Goal: Task Accomplishment & Management: Manage account settings

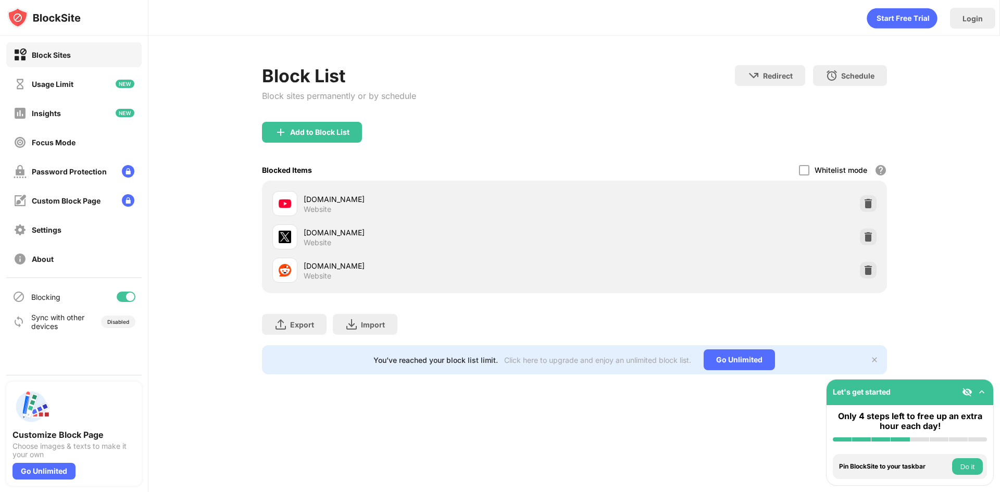
click at [810, 172] on div "Whitelist mode Block all websites except for those in your whitelist. Whitelist…" at bounding box center [843, 169] width 88 height 21
click at [805, 170] on div at bounding box center [804, 170] width 10 height 10
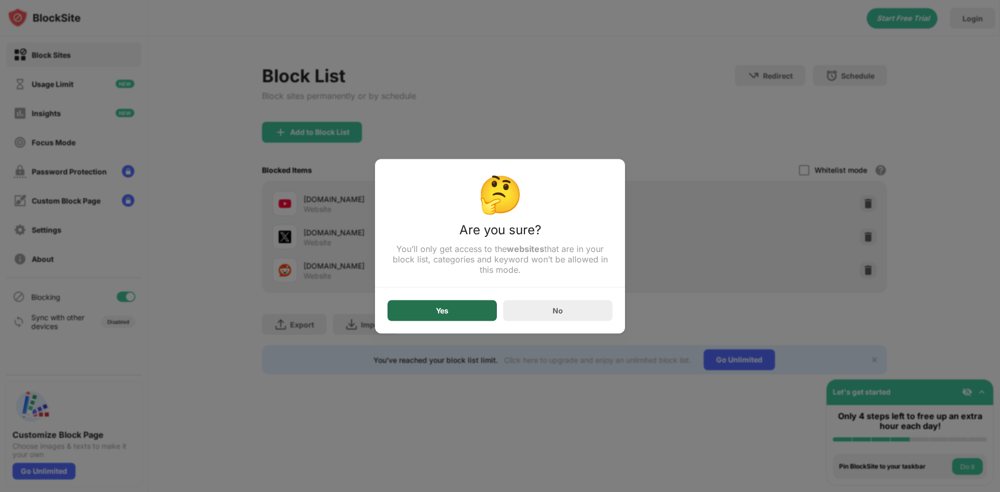
click at [437, 312] on div "Yes" at bounding box center [442, 310] width 12 height 8
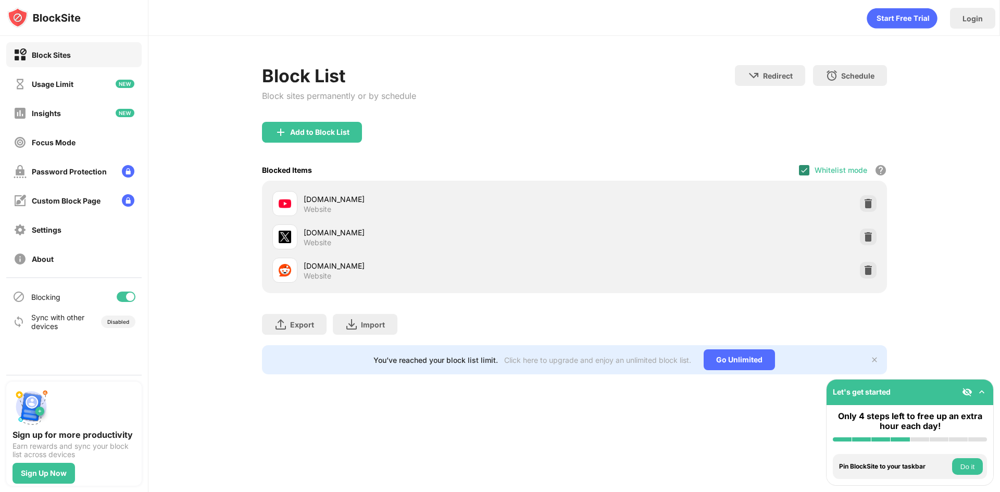
click at [799, 170] on div at bounding box center [804, 170] width 10 height 10
